Goal: Task Accomplishment & Management: Use online tool/utility

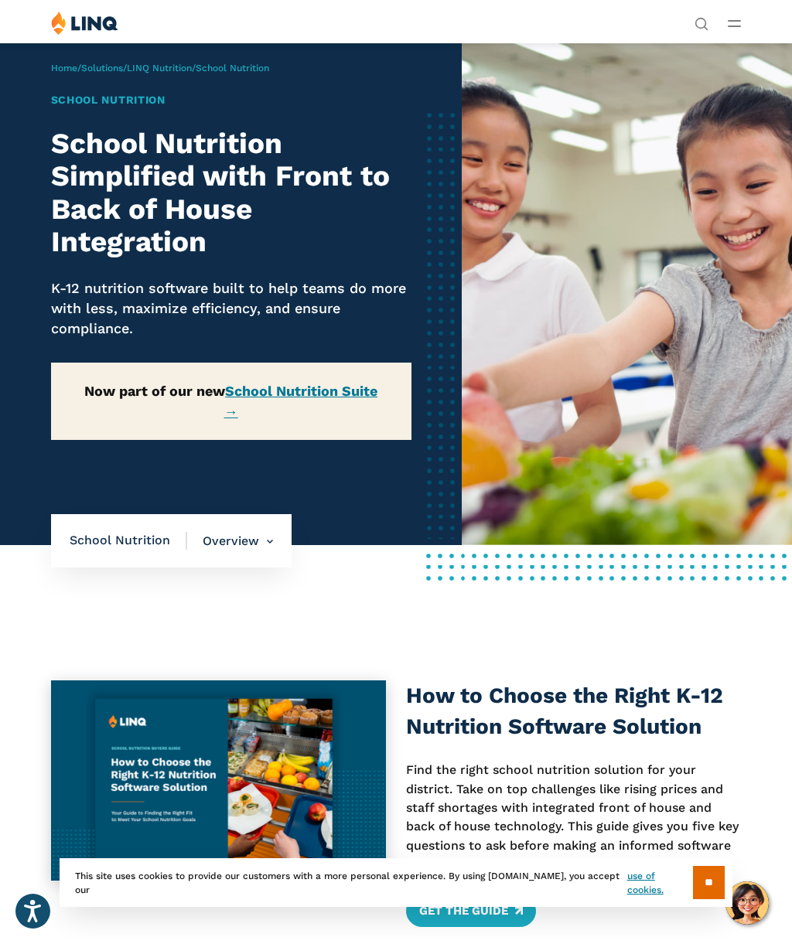
click at [101, 23] on img at bounding box center [84, 23] width 67 height 24
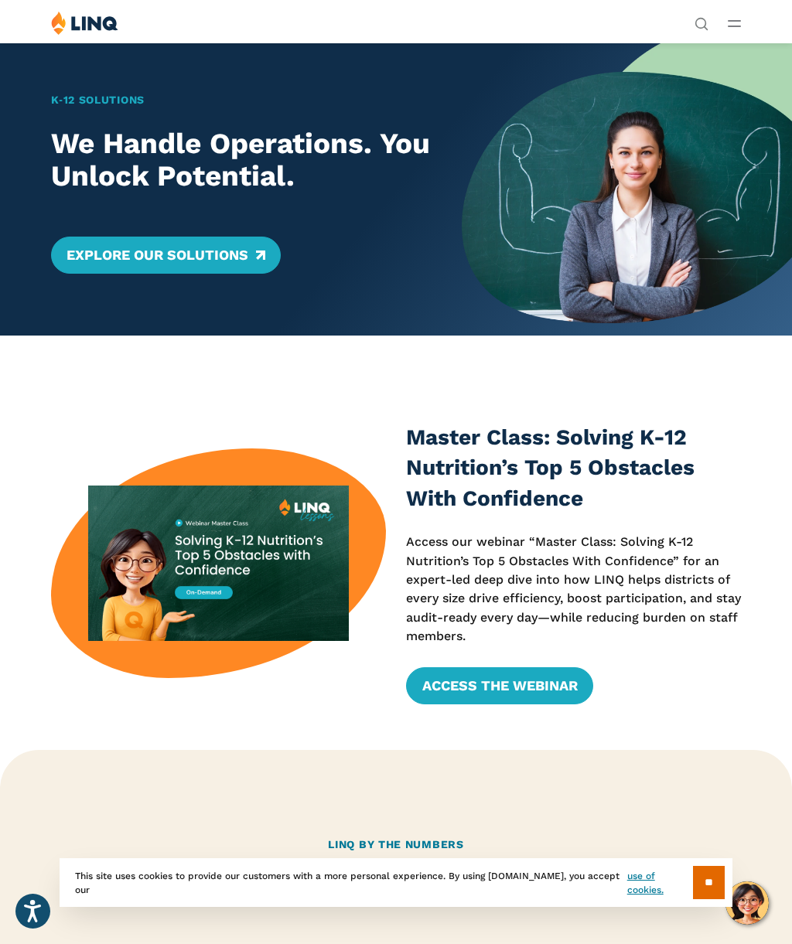
click at [731, 27] on button "Open Main Menu" at bounding box center [734, 23] width 13 height 17
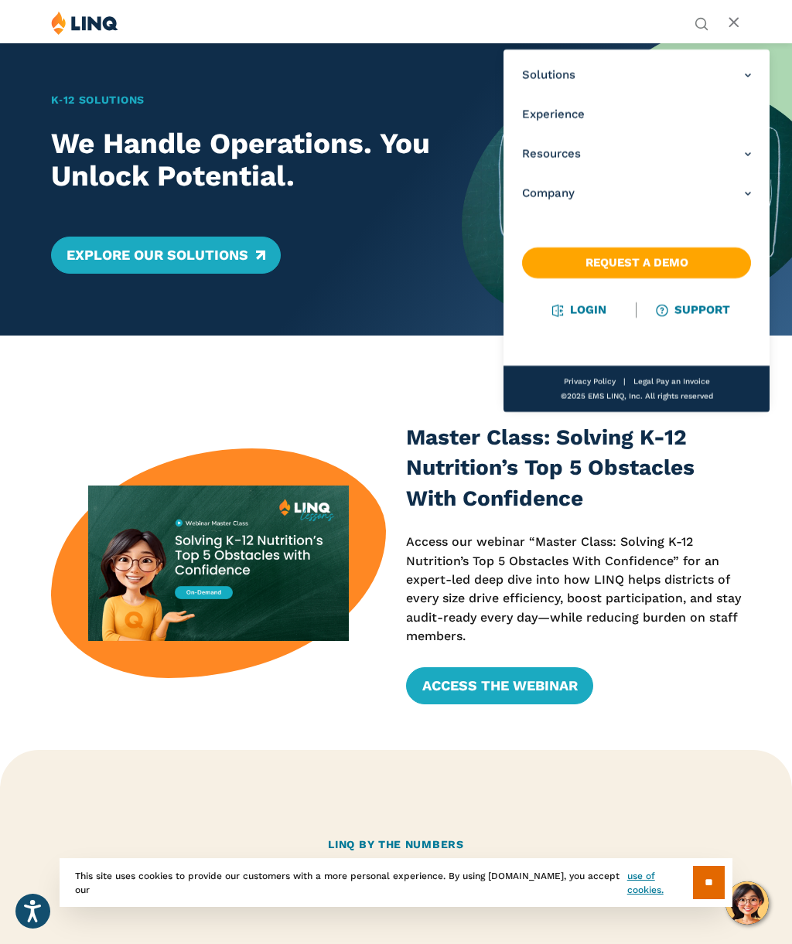
click at [562, 309] on link "Login" at bounding box center [579, 310] width 53 height 14
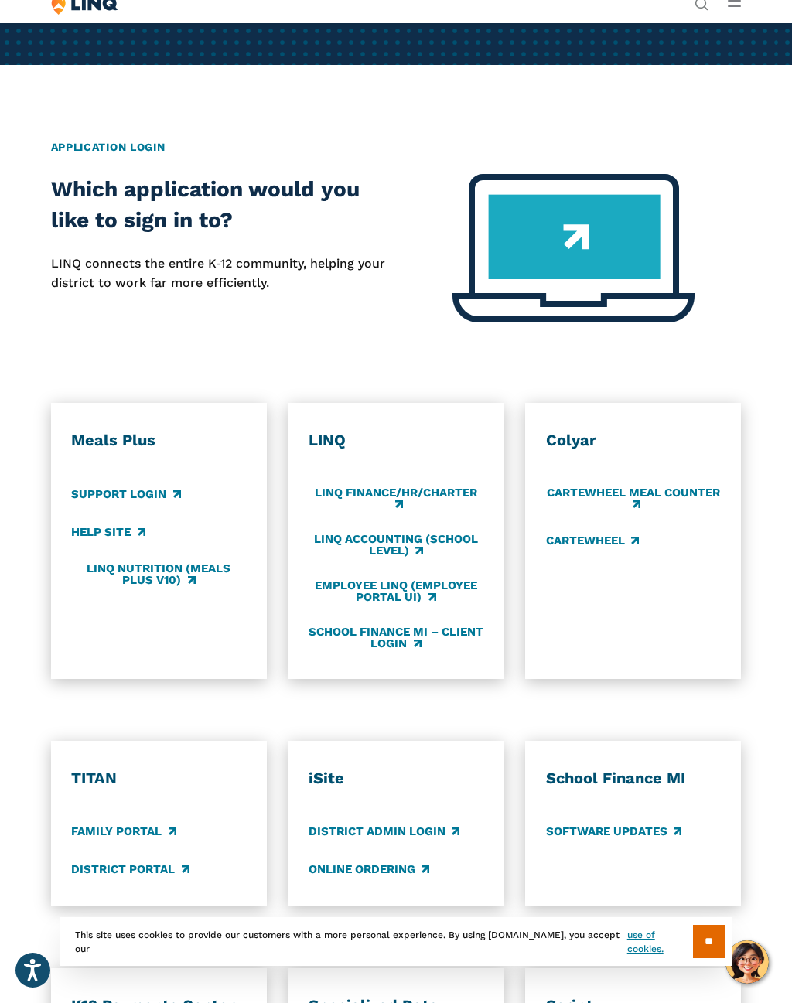
scroll to position [375, 0]
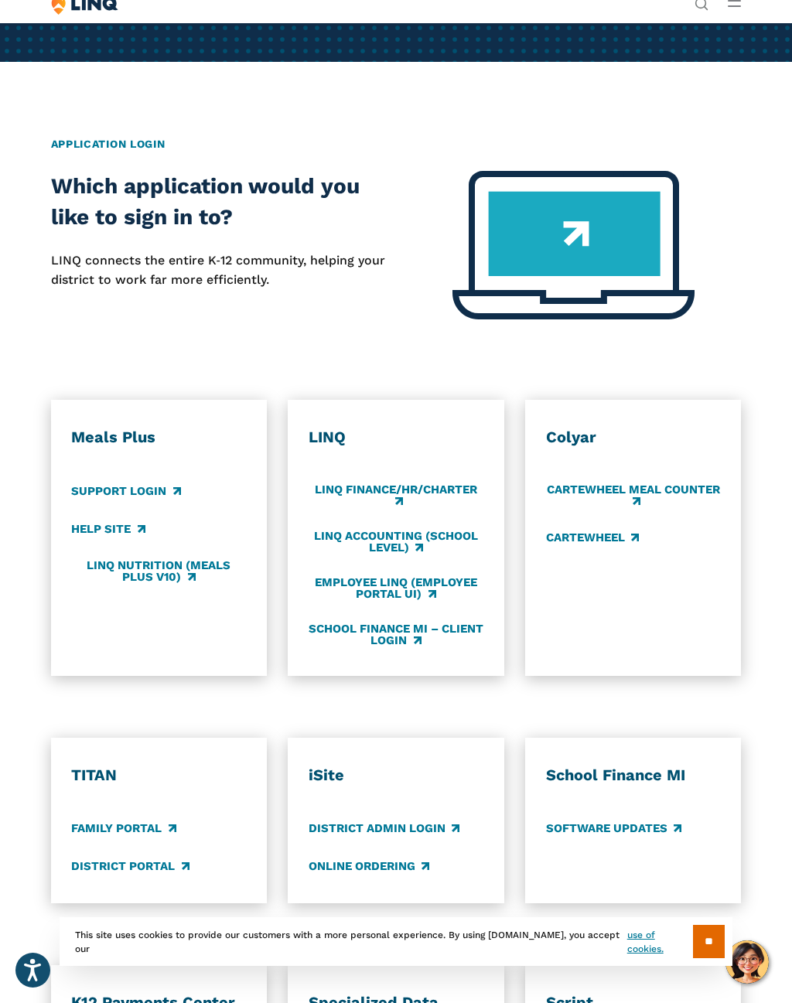
click at [441, 562] on div "LINQ LINQ Finance/HR/Charter LINQ Accounting (school level) Employee LINQ (Empl…" at bounding box center [396, 538] width 175 height 220
click at [445, 578] on link "Employee LINQ (Employee Portal UI)" at bounding box center [396, 588] width 175 height 26
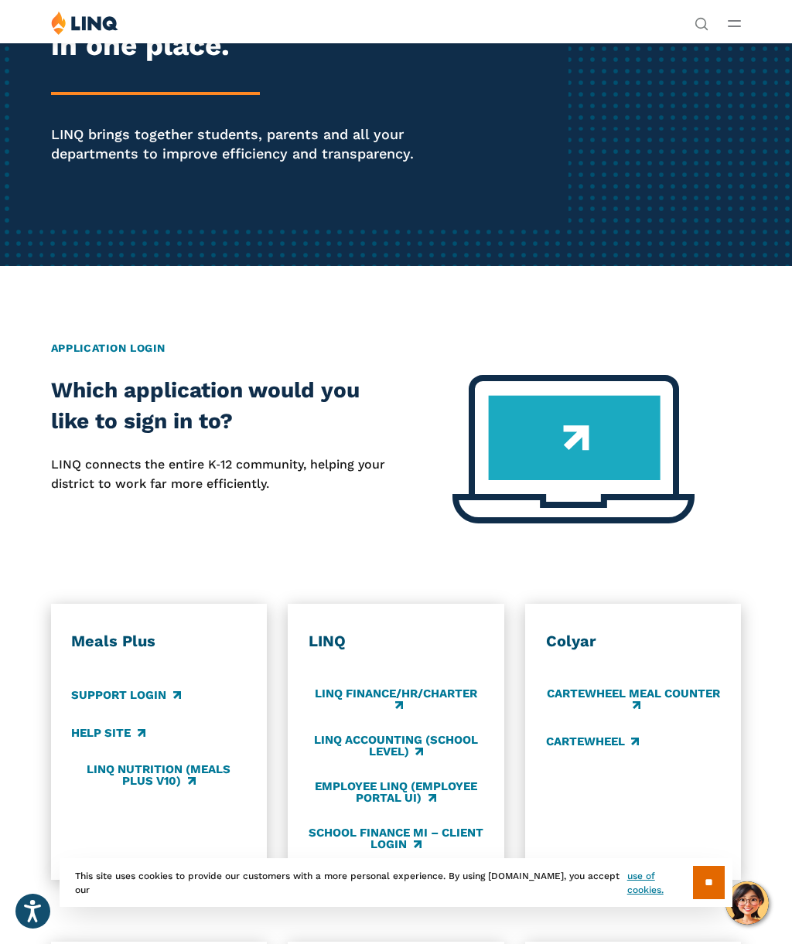
scroll to position [172, 0]
